Goal: Browse casually

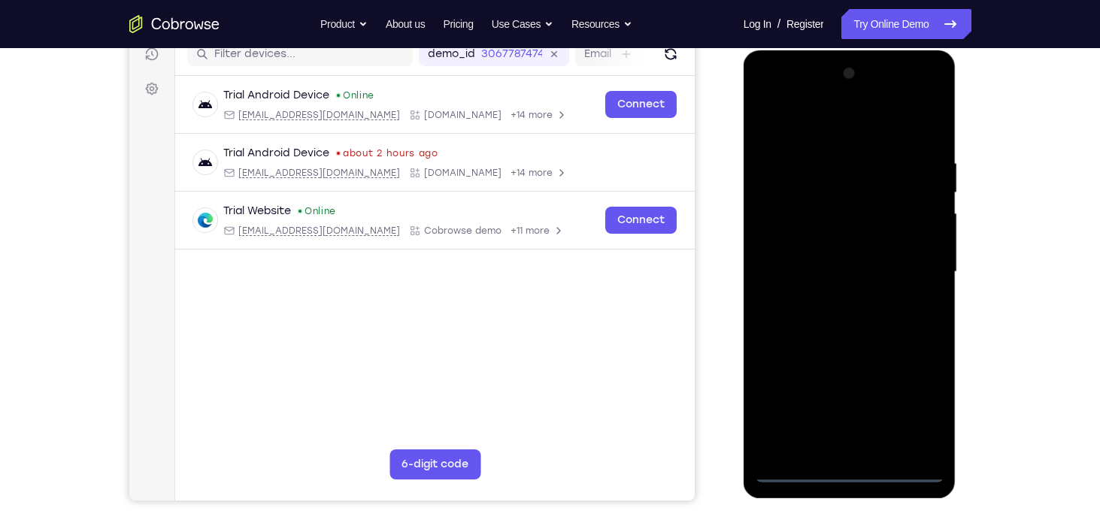
click at [842, 476] on div at bounding box center [849, 272] width 189 height 421
click at [914, 417] on div at bounding box center [849, 272] width 189 height 421
click at [782, 100] on div at bounding box center [849, 272] width 189 height 421
click at [909, 268] on div at bounding box center [849, 272] width 189 height 421
click at [838, 302] on div at bounding box center [849, 272] width 189 height 421
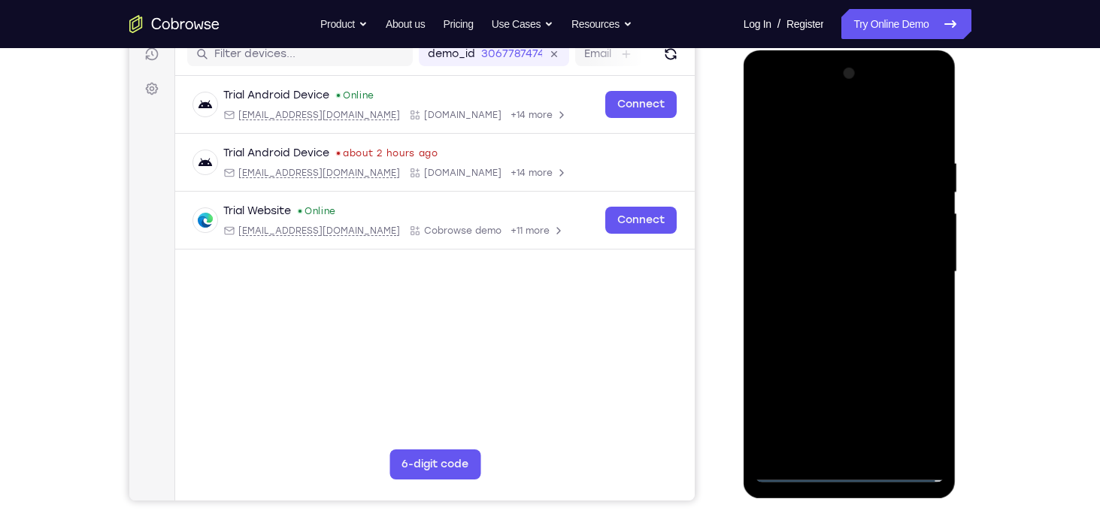
click at [845, 239] on div at bounding box center [849, 272] width 189 height 421
click at [807, 259] on div at bounding box center [849, 272] width 189 height 421
click at [844, 268] on div at bounding box center [849, 272] width 189 height 421
click at [852, 234] on div at bounding box center [849, 272] width 189 height 421
drag, startPoint x: 826, startPoint y: 135, endPoint x: 979, endPoint y: 138, distance: 153.4
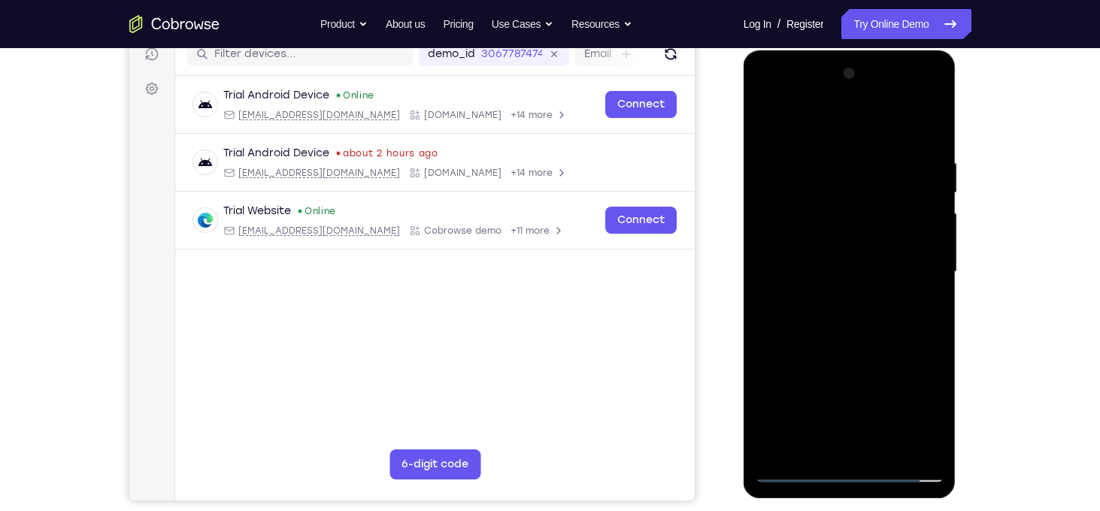
click at [958, 138] on html "Online web based iOS Simulators and Android Emulators. Run iPhone, iPad, Mobile…" at bounding box center [851, 275] width 214 height 451
click at [889, 453] on div at bounding box center [849, 272] width 189 height 421
click at [862, 359] on div at bounding box center [849, 272] width 189 height 421
click at [771, 123] on div at bounding box center [849, 272] width 189 height 421
drag, startPoint x: 918, startPoint y: 141, endPoint x: 811, endPoint y: 159, distance: 108.3
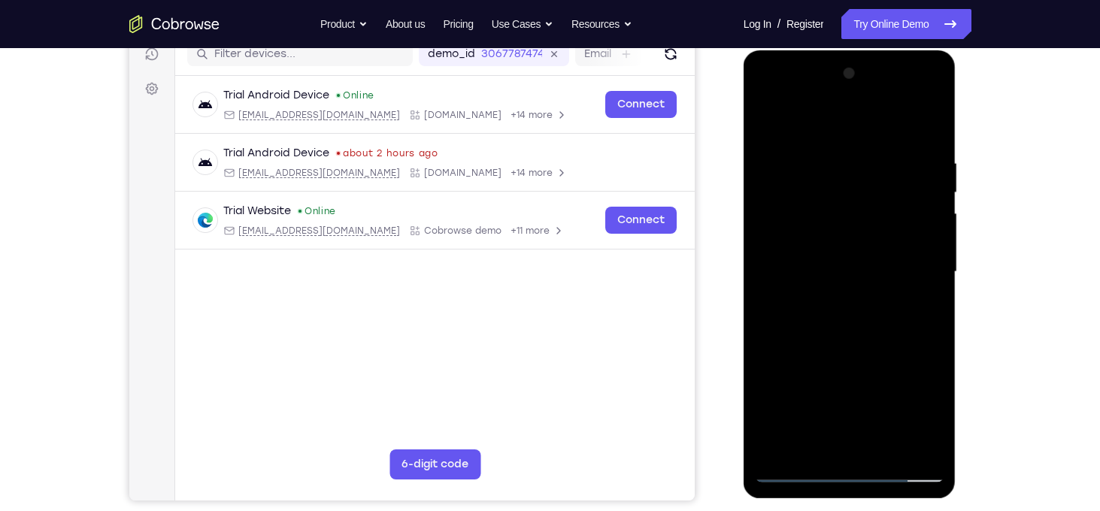
click at [811, 159] on div at bounding box center [849, 272] width 189 height 421
drag, startPoint x: 932, startPoint y: 144, endPoint x: 820, endPoint y: 150, distance: 112.2
click at [820, 150] on div at bounding box center [849, 272] width 189 height 421
click at [807, 156] on div at bounding box center [849, 272] width 189 height 421
drag, startPoint x: 856, startPoint y: 356, endPoint x: 855, endPoint y: 210, distance: 146.6
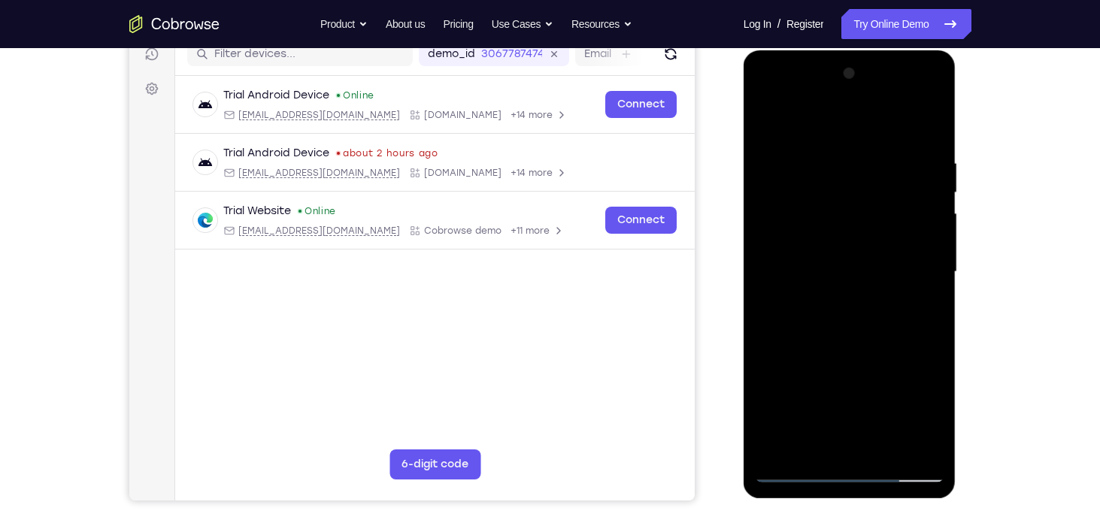
click at [855, 210] on div at bounding box center [849, 272] width 189 height 421
drag, startPoint x: 844, startPoint y: 297, endPoint x: 841, endPoint y: 203, distance: 94.1
click at [841, 203] on div at bounding box center [849, 272] width 189 height 421
drag, startPoint x: 866, startPoint y: 286, endPoint x: 859, endPoint y: 198, distance: 88.2
click at [859, 198] on div at bounding box center [849, 272] width 189 height 421
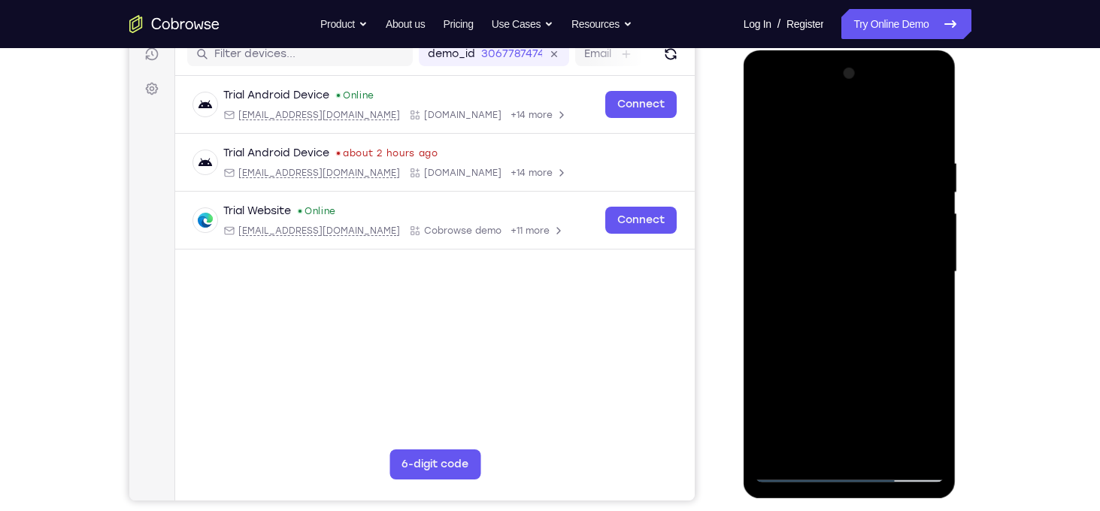
click at [796, 362] on div at bounding box center [849, 272] width 189 height 421
click at [769, 120] on div at bounding box center [849, 272] width 189 height 421
drag, startPoint x: 804, startPoint y: 393, endPoint x: 808, endPoint y: 198, distance: 195.6
click at [808, 198] on div at bounding box center [849, 272] width 189 height 421
click at [796, 352] on div at bounding box center [849, 272] width 189 height 421
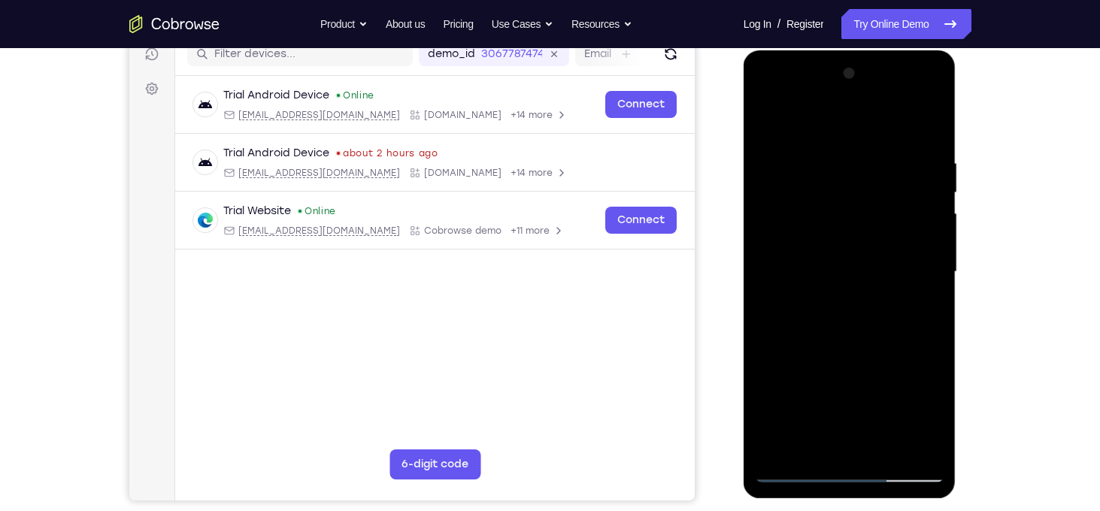
click at [768, 124] on div at bounding box center [849, 272] width 189 height 421
drag, startPoint x: 860, startPoint y: 402, endPoint x: 872, endPoint y: 228, distance: 174.9
click at [872, 228] on div at bounding box center [849, 272] width 189 height 421
drag, startPoint x: 892, startPoint y: 339, endPoint x: 900, endPoint y: 210, distance: 129.6
click at [900, 210] on div at bounding box center [849, 272] width 189 height 421
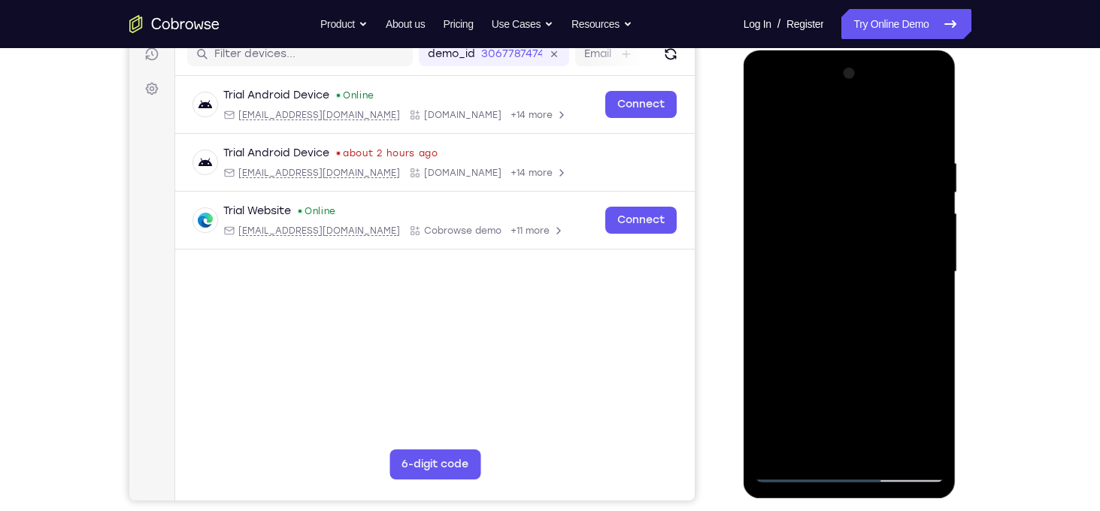
drag, startPoint x: 877, startPoint y: 371, endPoint x: 890, endPoint y: 205, distance: 167.4
click at [890, 205] on div at bounding box center [849, 272] width 189 height 421
drag, startPoint x: 891, startPoint y: 341, endPoint x: 887, endPoint y: 217, distance: 124.1
click at [887, 217] on div at bounding box center [849, 272] width 189 height 421
drag, startPoint x: 888, startPoint y: 341, endPoint x: 896, endPoint y: 171, distance: 169.4
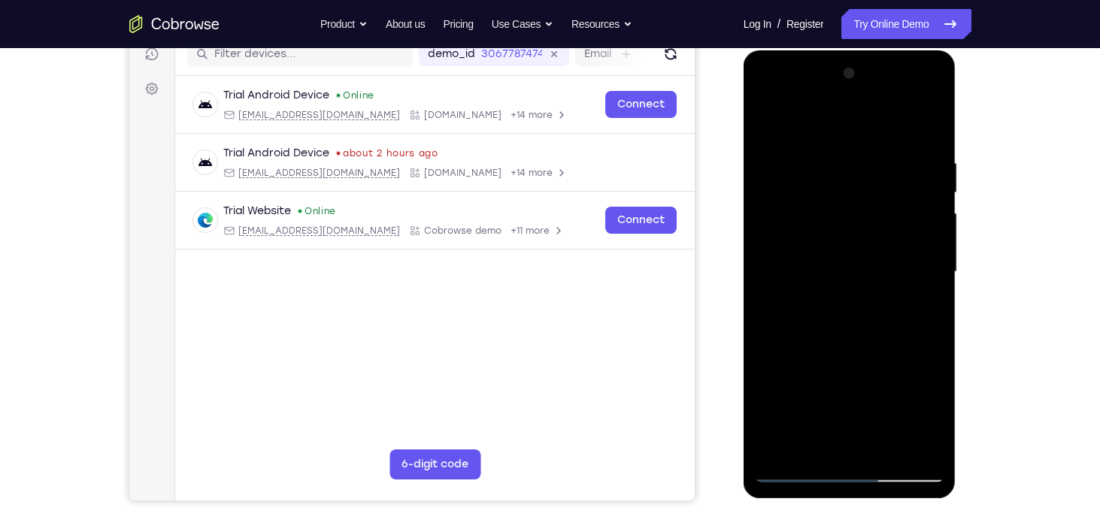
click at [896, 171] on div at bounding box center [849, 272] width 189 height 421
drag, startPoint x: 891, startPoint y: 359, endPoint x: 906, endPoint y: 138, distance: 221.6
click at [906, 138] on div at bounding box center [849, 272] width 189 height 421
drag, startPoint x: 853, startPoint y: 371, endPoint x: 864, endPoint y: 181, distance: 189.8
click at [864, 181] on div at bounding box center [849, 272] width 189 height 421
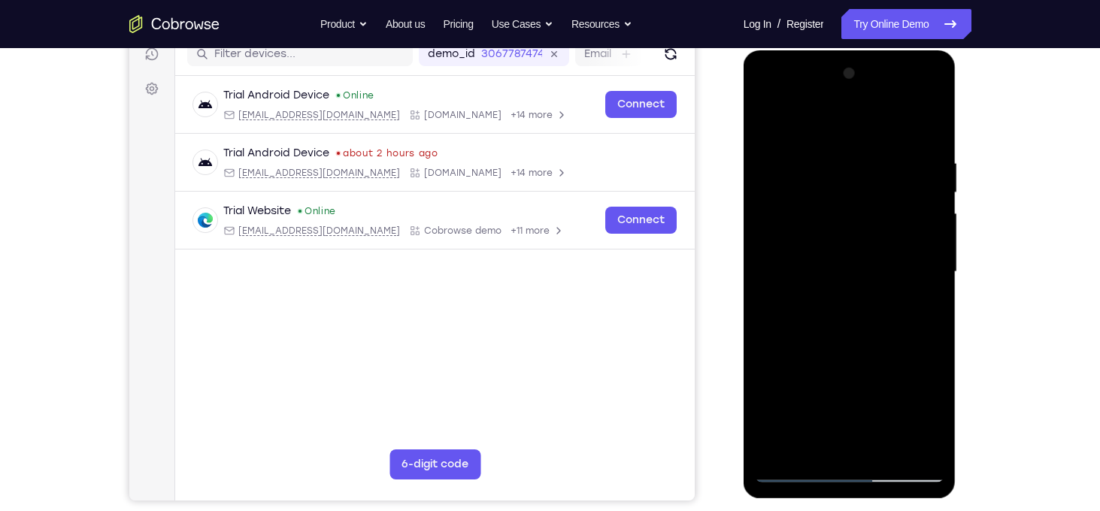
drag, startPoint x: 824, startPoint y: 330, endPoint x: 855, endPoint y: 106, distance: 226.2
click at [855, 106] on div at bounding box center [849, 272] width 189 height 421
drag, startPoint x: 844, startPoint y: 399, endPoint x: 849, endPoint y: 142, distance: 257.2
click at [849, 142] on div at bounding box center [849, 272] width 189 height 421
click at [867, 194] on div at bounding box center [849, 272] width 189 height 421
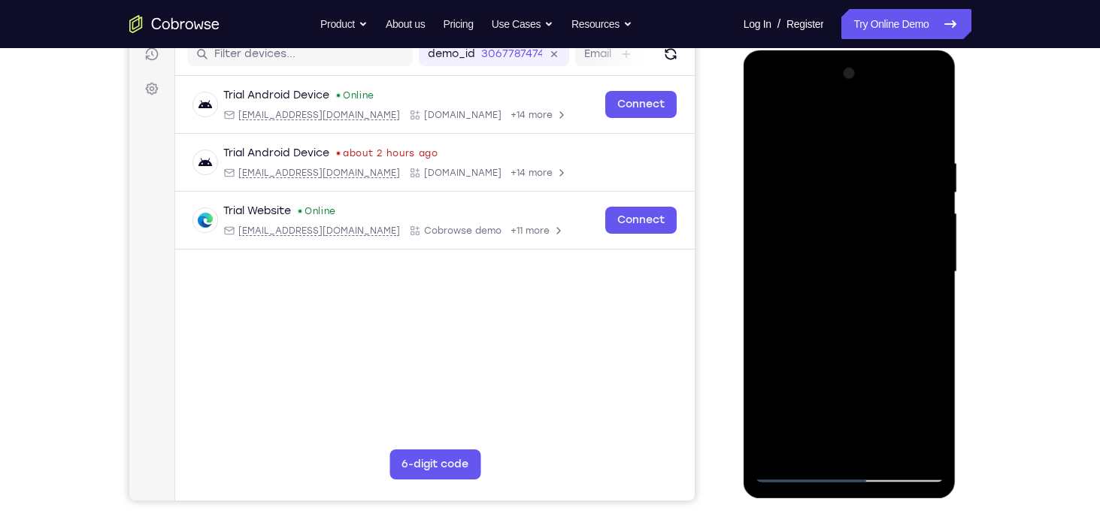
drag, startPoint x: 868, startPoint y: 256, endPoint x: 881, endPoint y: 395, distance: 139.6
click at [881, 395] on div at bounding box center [849, 272] width 189 height 421
click at [784, 459] on div at bounding box center [849, 272] width 189 height 421
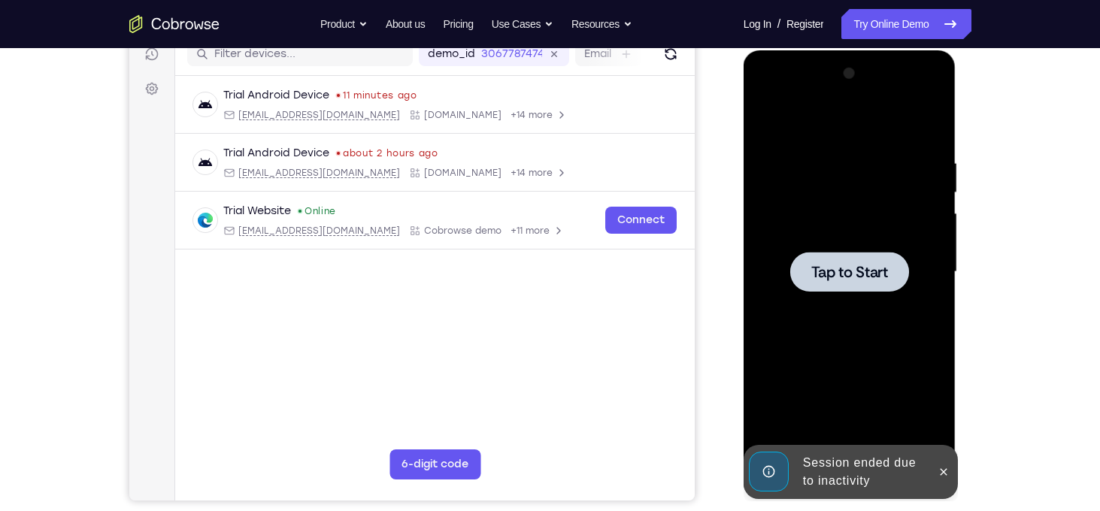
click at [828, 189] on div at bounding box center [849, 272] width 189 height 421
click at [936, 475] on button at bounding box center [944, 472] width 24 height 24
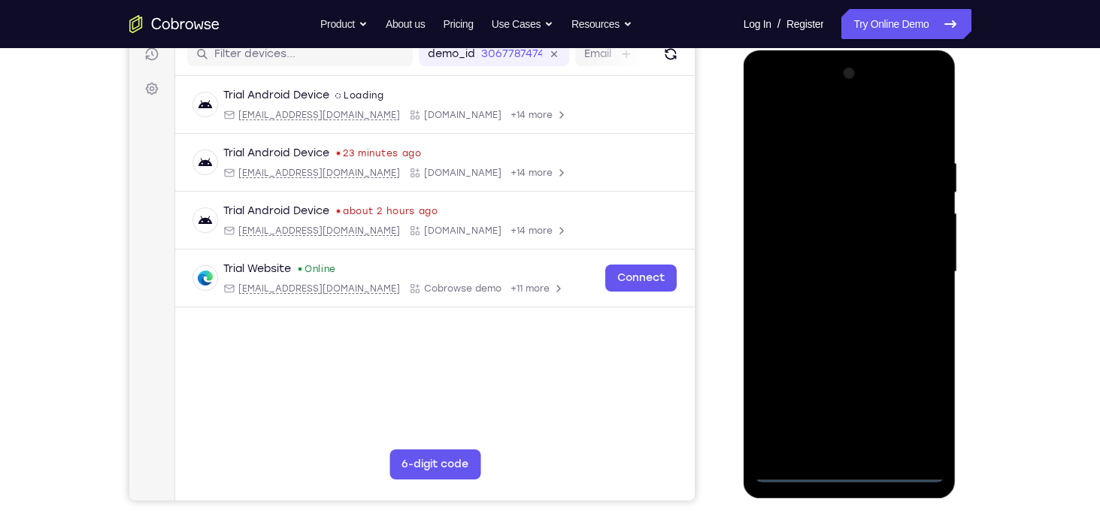
click at [853, 478] on div at bounding box center [849, 272] width 189 height 421
click at [906, 417] on div at bounding box center [849, 272] width 189 height 421
click at [780, 97] on div at bounding box center [849, 272] width 189 height 421
click at [918, 272] on div at bounding box center [849, 272] width 189 height 421
click at [832, 297] on div at bounding box center [849, 272] width 189 height 421
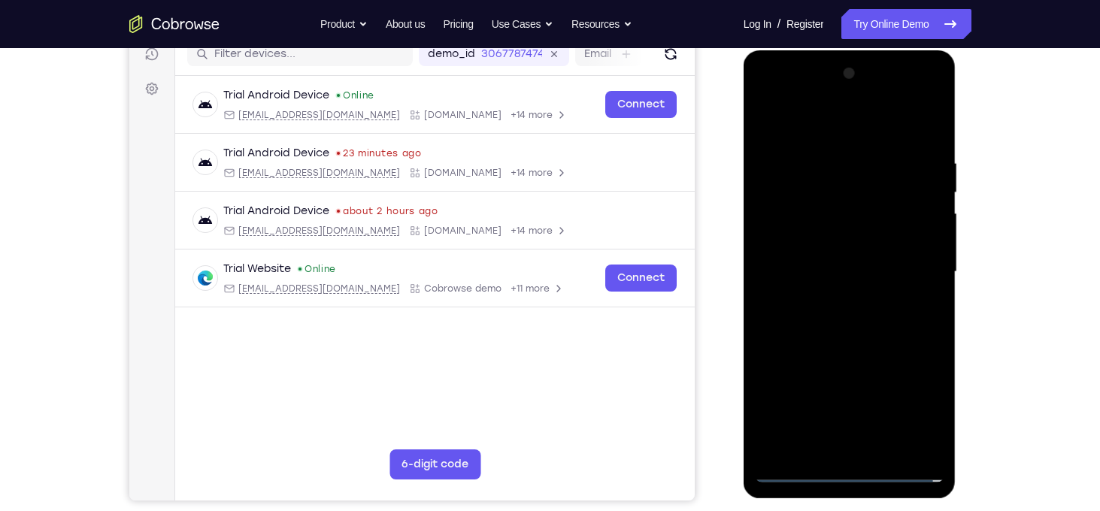
click at [834, 264] on div at bounding box center [849, 272] width 189 height 421
click at [815, 247] on div at bounding box center [849, 272] width 189 height 421
click at [820, 268] on div at bounding box center [849, 272] width 189 height 421
click at [841, 320] on div at bounding box center [849, 272] width 189 height 421
drag, startPoint x: 833, startPoint y: 123, endPoint x: 1114, endPoint y: 146, distance: 281.4
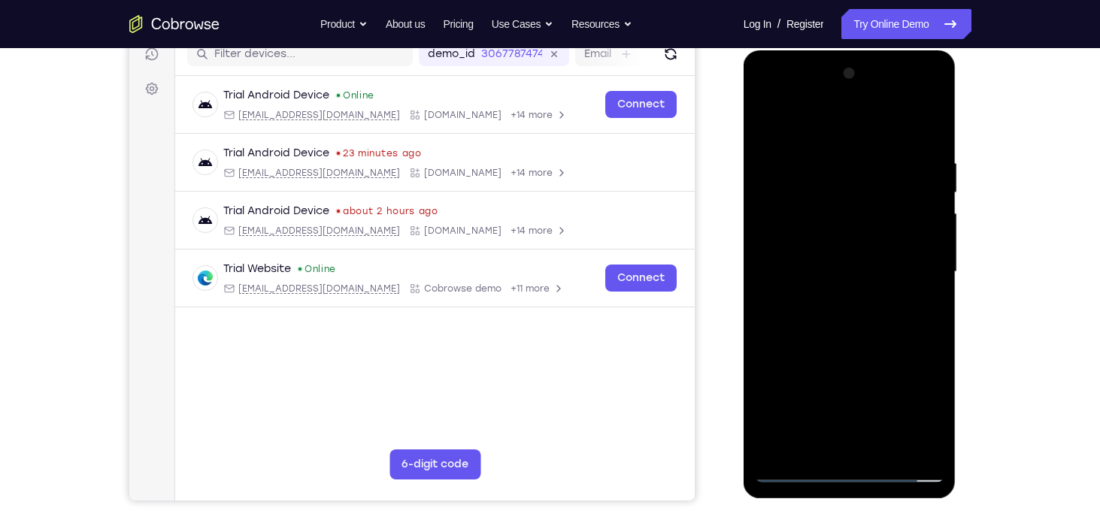
click at [958, 146] on html "Online web based iOS Simulators and Android Emulators. Run iPhone, iPad, Mobile…" at bounding box center [851, 275] width 214 height 451
click at [898, 322] on div at bounding box center [849, 272] width 189 height 421
click at [932, 138] on div at bounding box center [849, 272] width 189 height 421
click at [888, 453] on div at bounding box center [849, 272] width 189 height 421
click at [861, 353] on div at bounding box center [849, 272] width 189 height 421
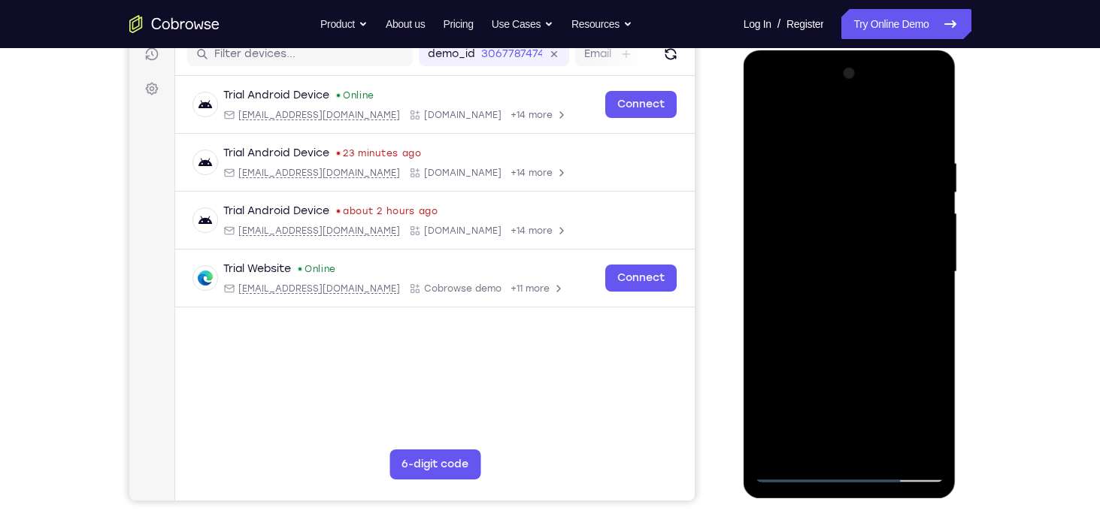
click at [795, 468] on div at bounding box center [849, 272] width 189 height 421
click at [798, 272] on div at bounding box center [849, 272] width 189 height 421
